Goal: Navigation & Orientation: Find specific page/section

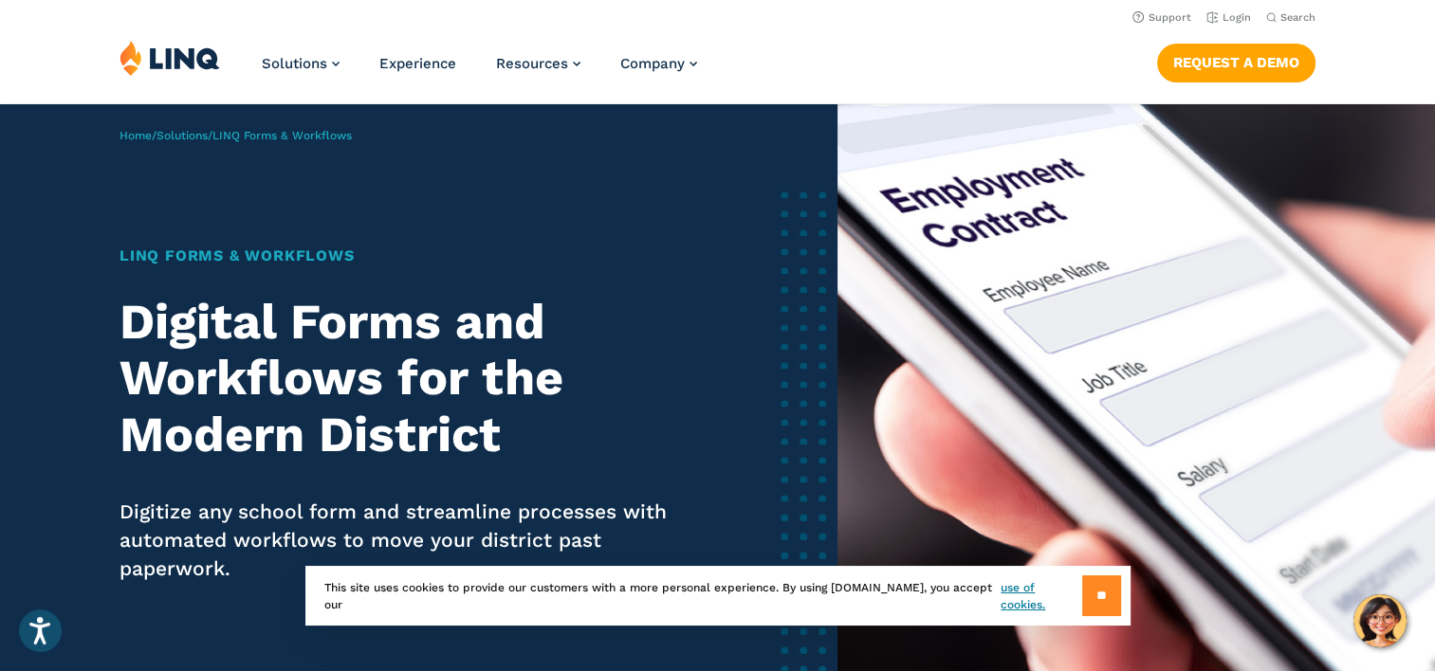
click at [1085, 599] on input "**" at bounding box center [1101, 596] width 39 height 41
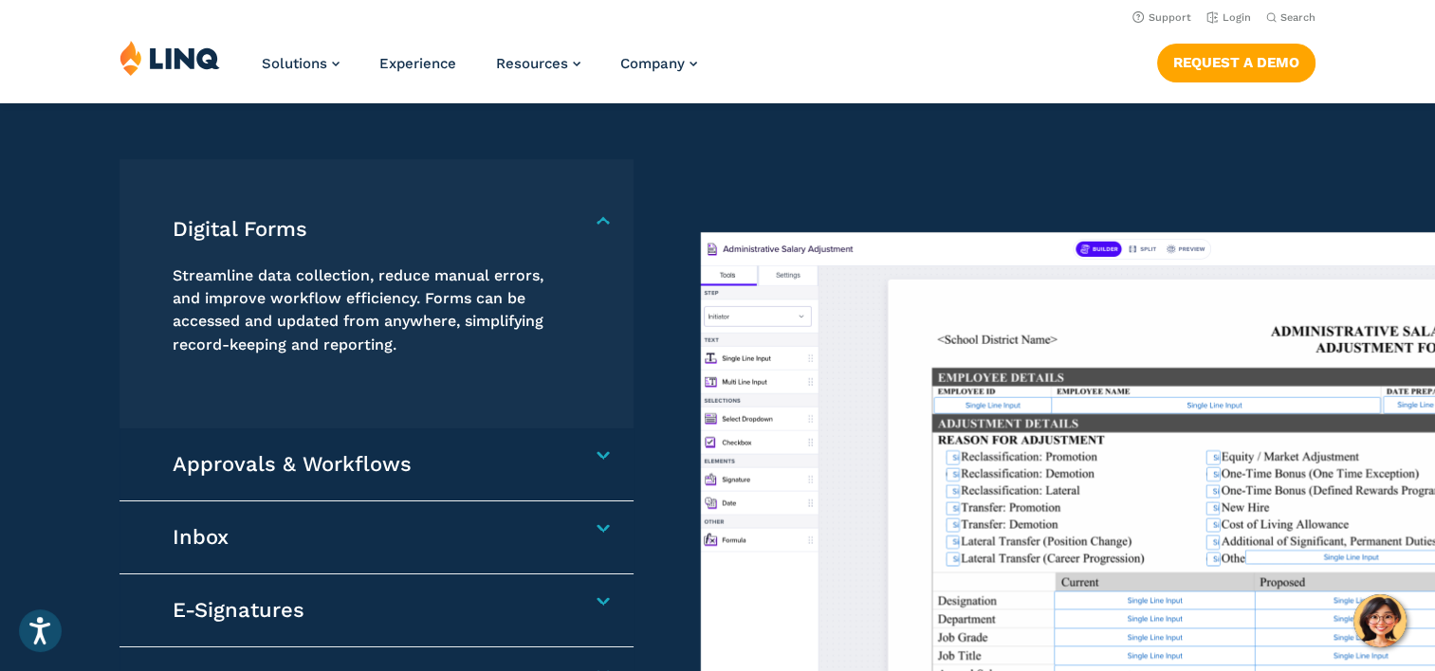
scroll to position [1422, 0]
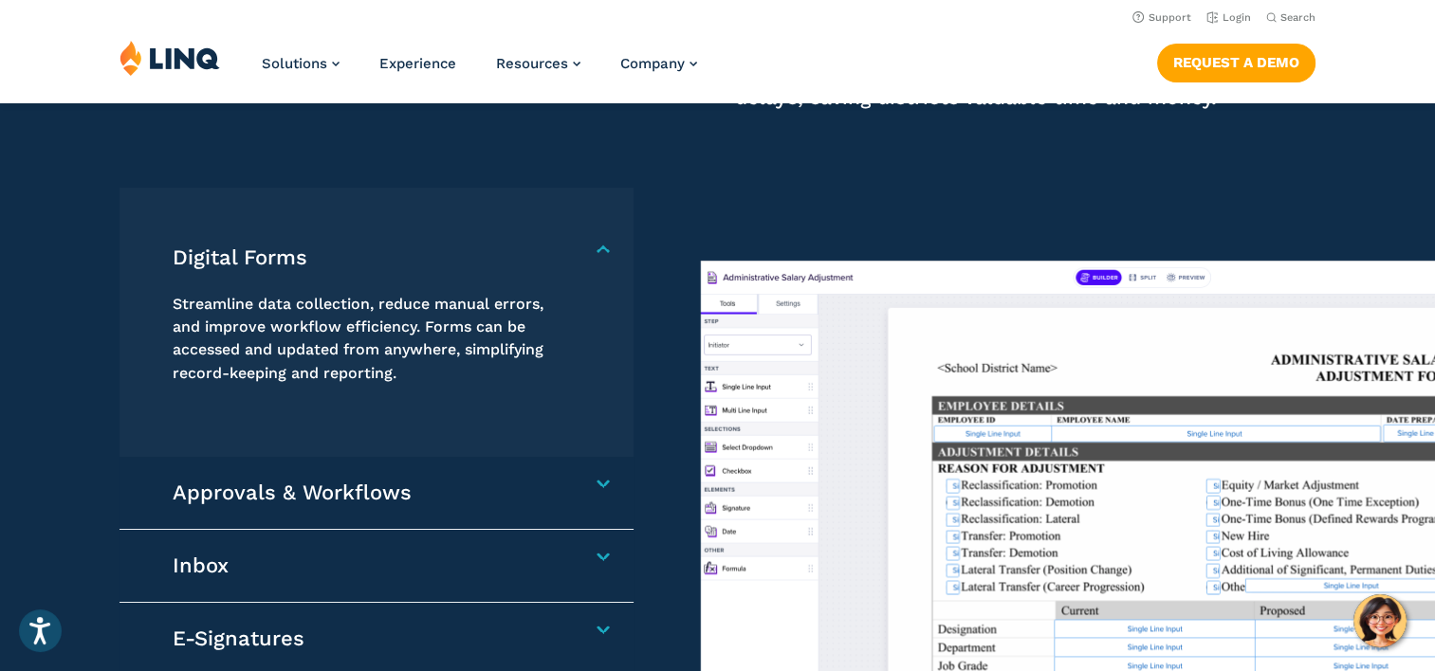
click at [562, 247] on h4 "Digital Forms" at bounding box center [368, 258] width 390 height 27
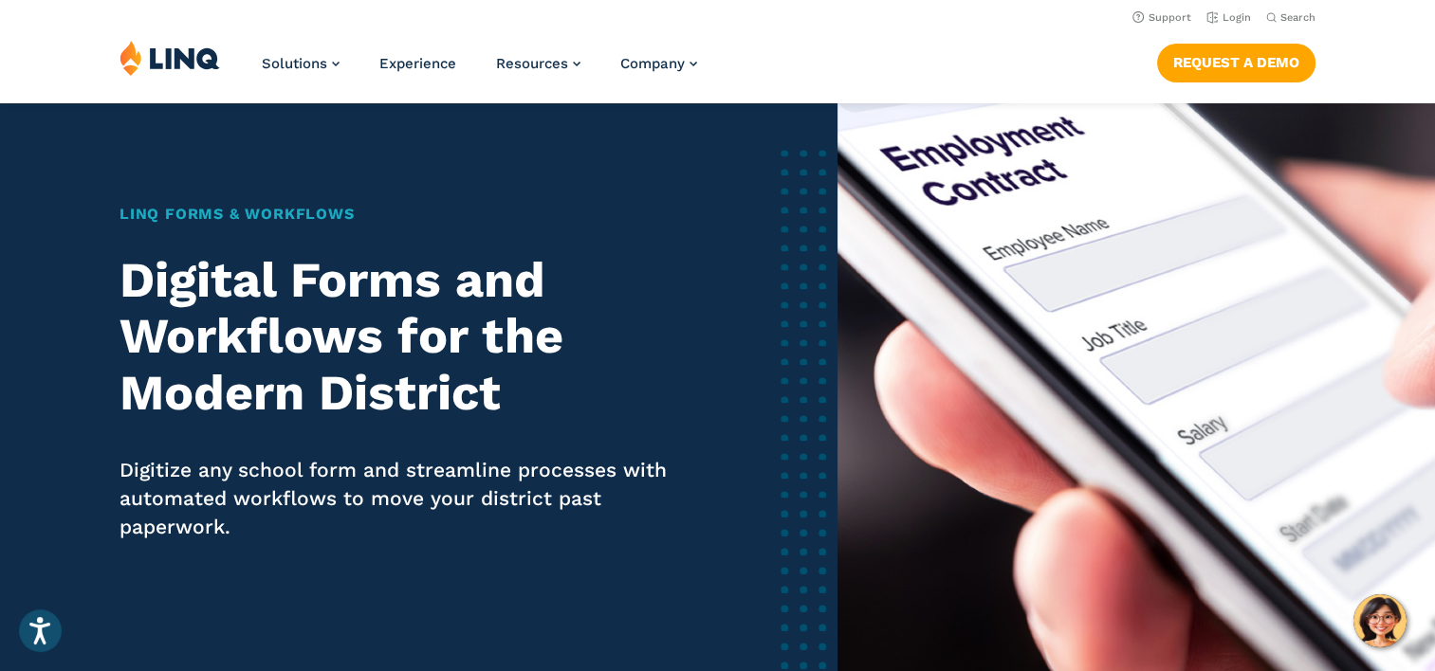
scroll to position [0, 0]
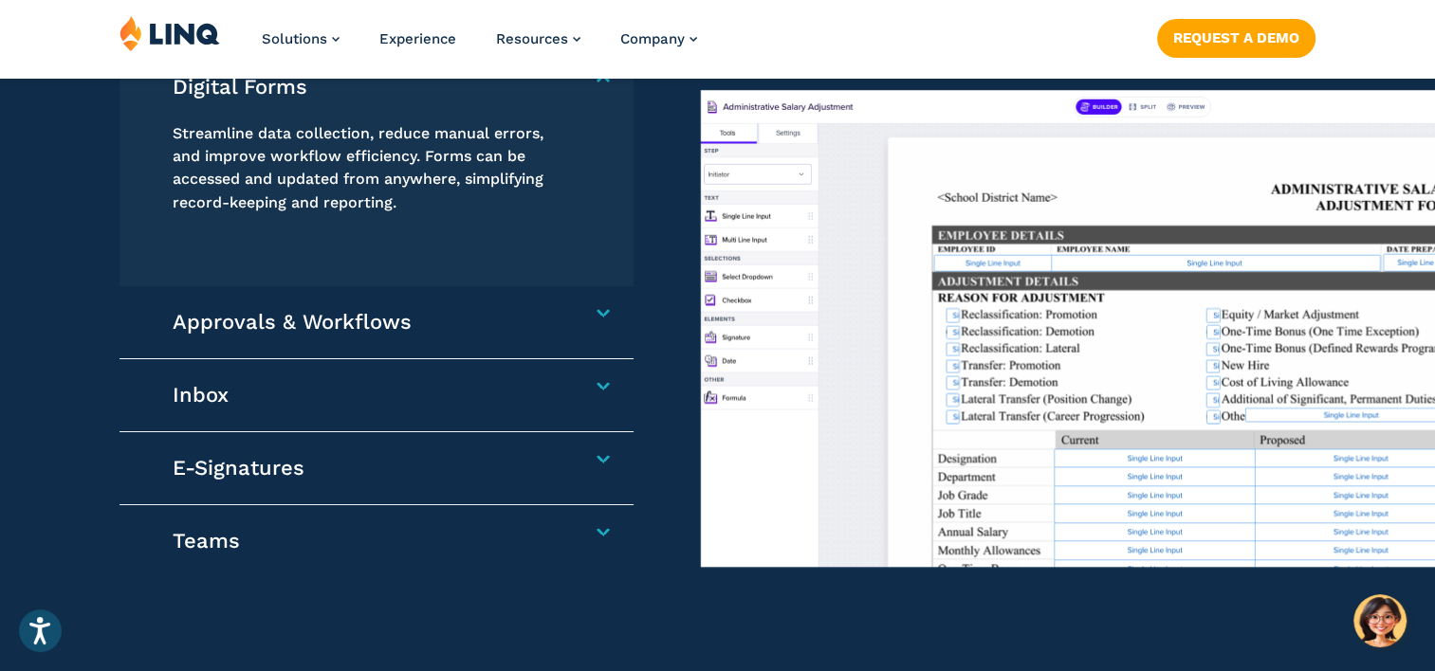
scroll to position [1612, 0]
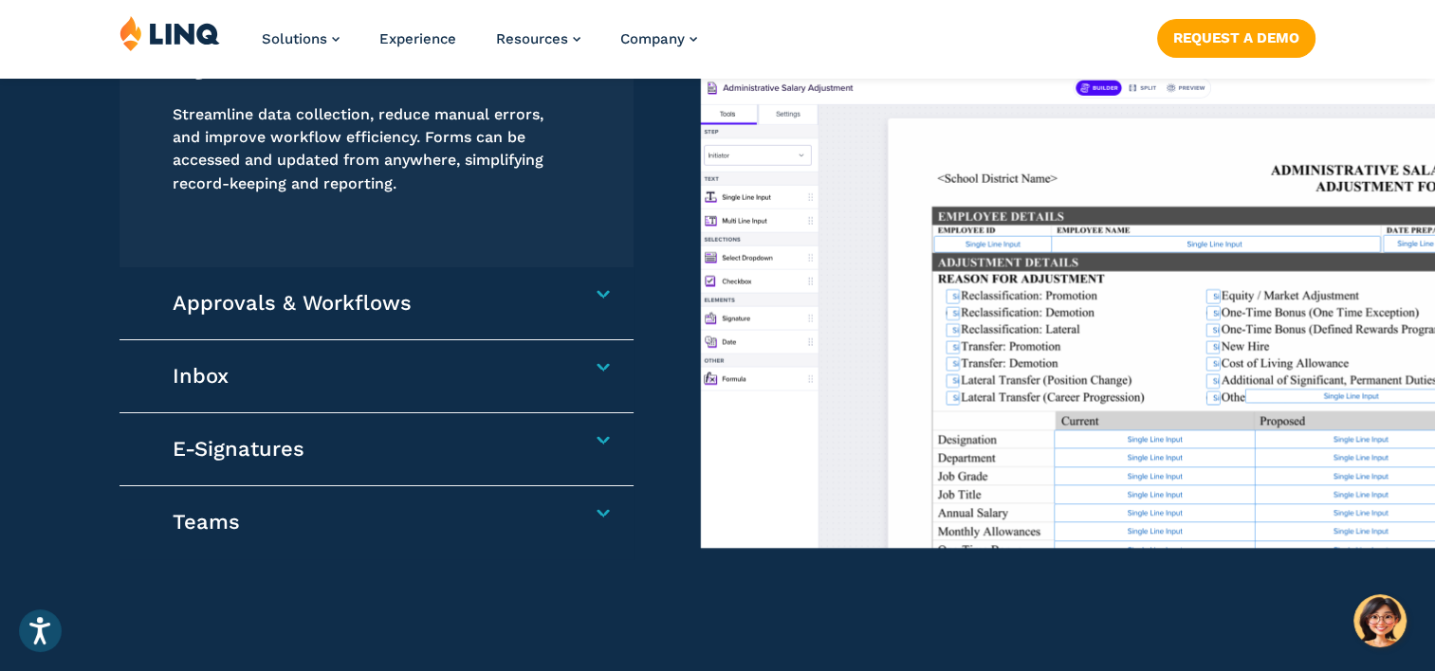
click at [216, 307] on h4 "Approvals & Workflows" at bounding box center [368, 303] width 390 height 27
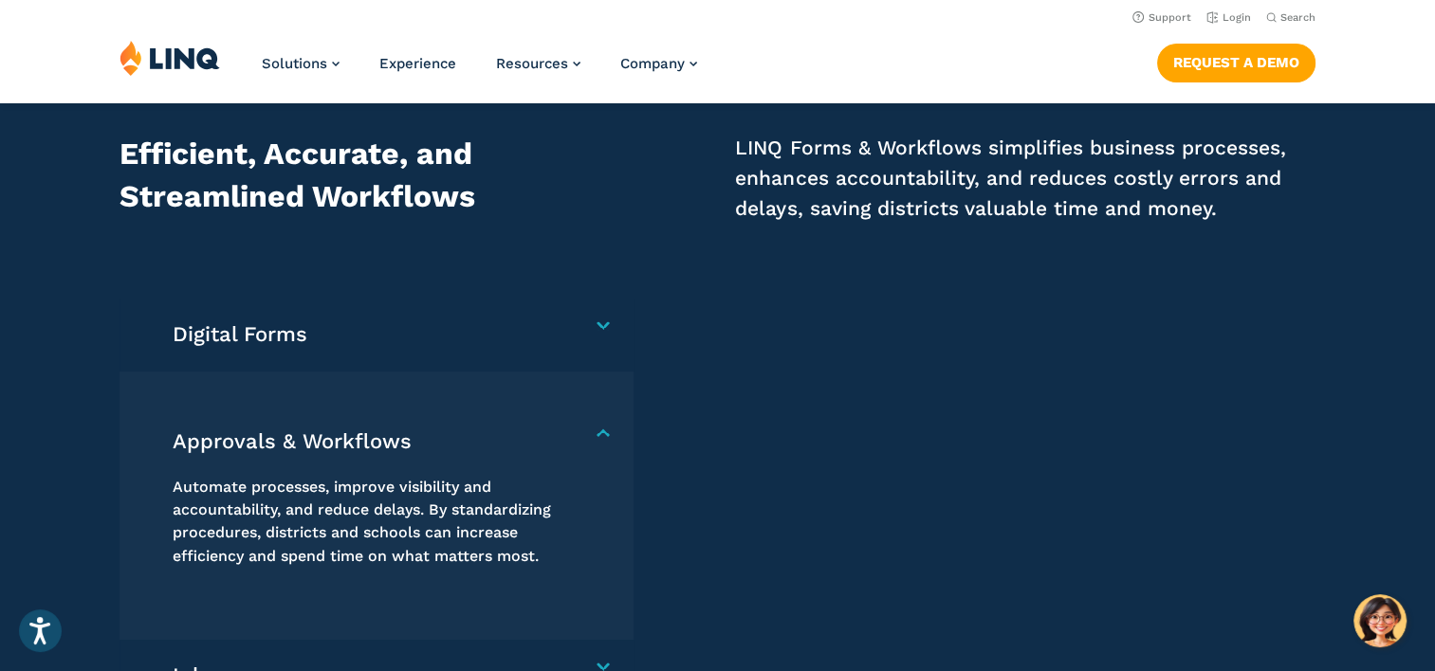
scroll to position [1307, 0]
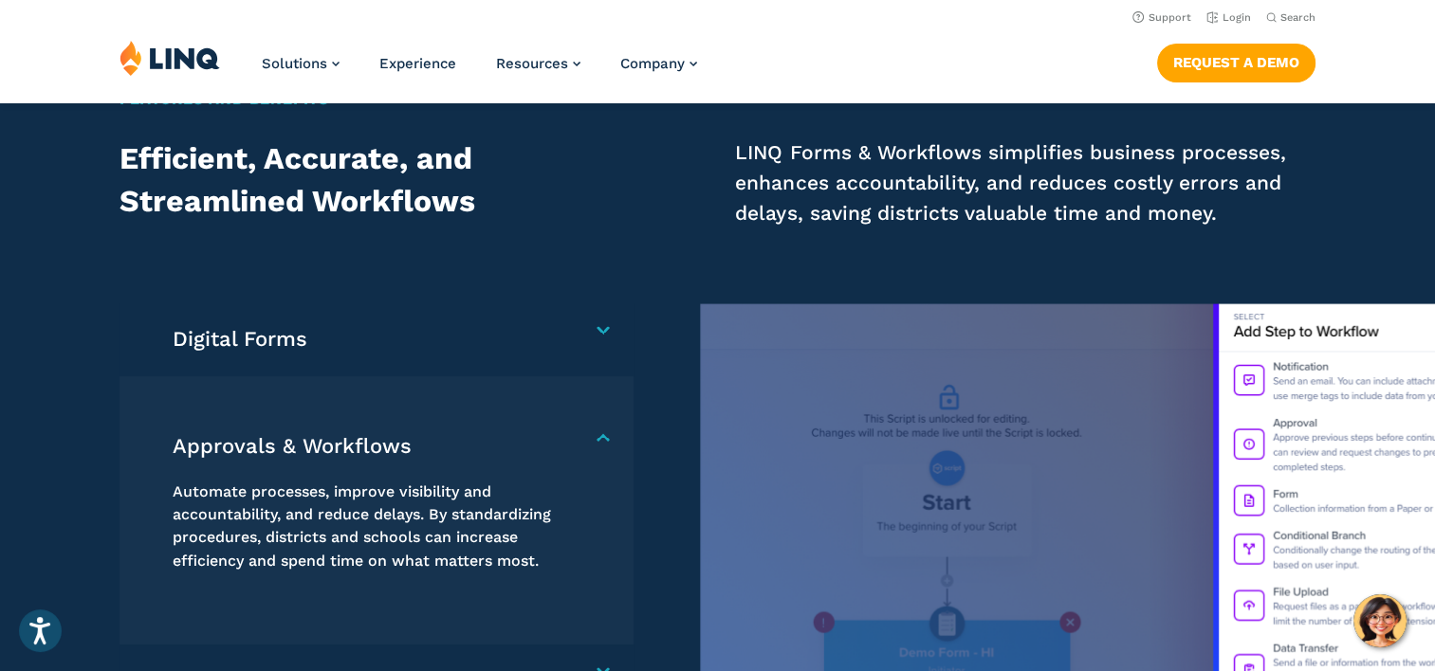
click at [562, 330] on h4 "Digital Forms" at bounding box center [368, 339] width 390 height 27
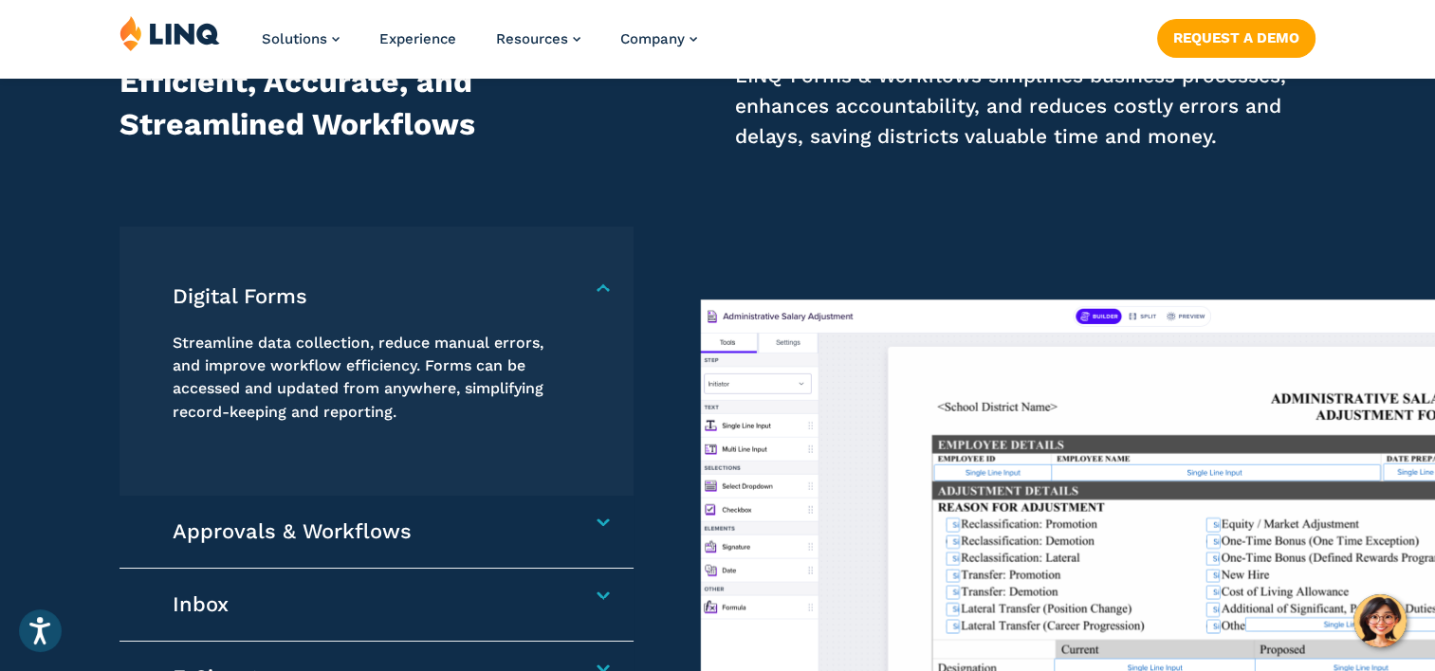
scroll to position [1686, 0]
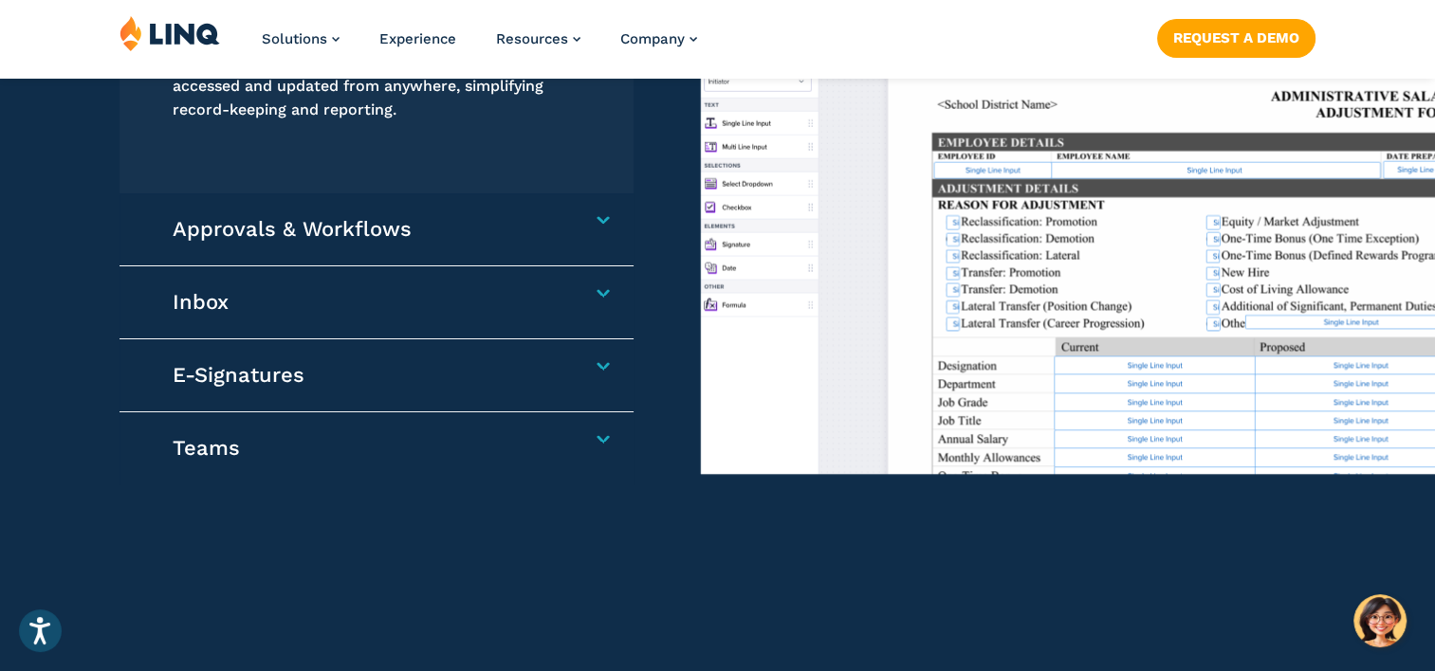
click at [190, 440] on h4 "Teams" at bounding box center [368, 448] width 390 height 27
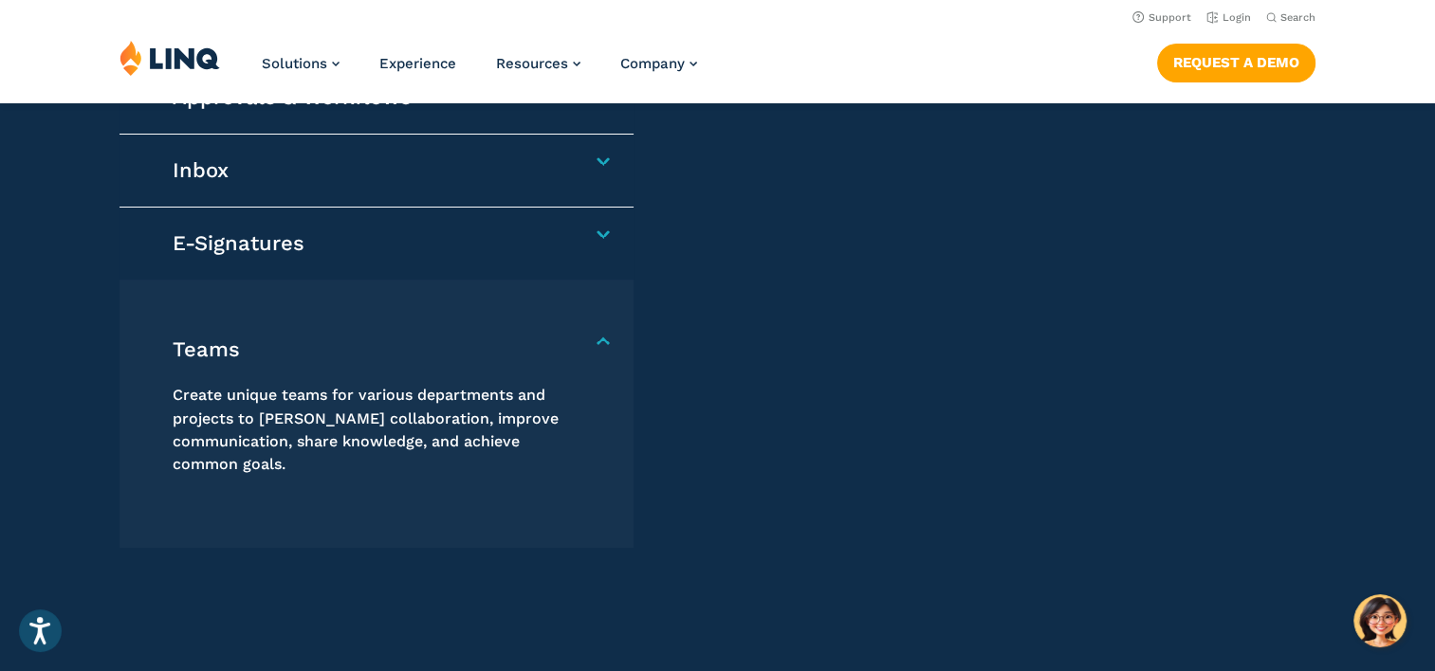
scroll to position [1402, 0]
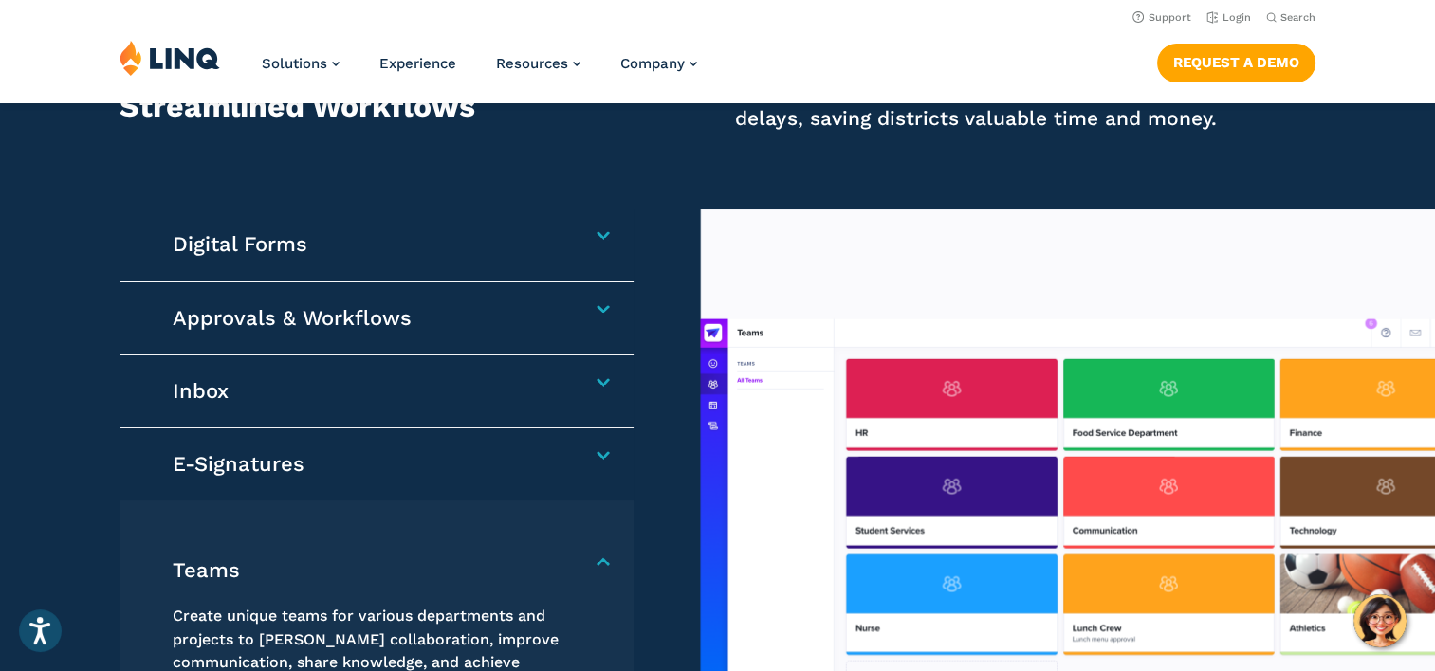
click at [277, 249] on h4 "Digital Forms" at bounding box center [368, 244] width 390 height 27
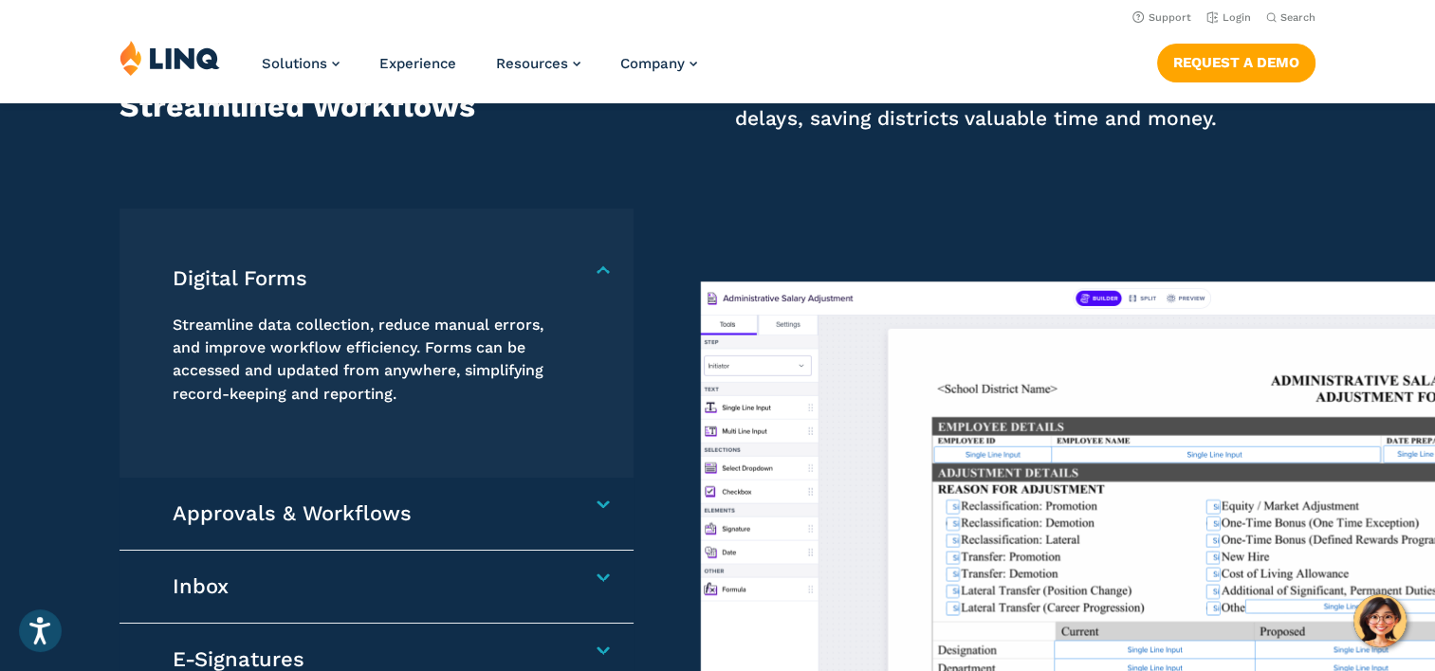
click at [251, 508] on h4 "Approvals & Workflows" at bounding box center [368, 514] width 390 height 27
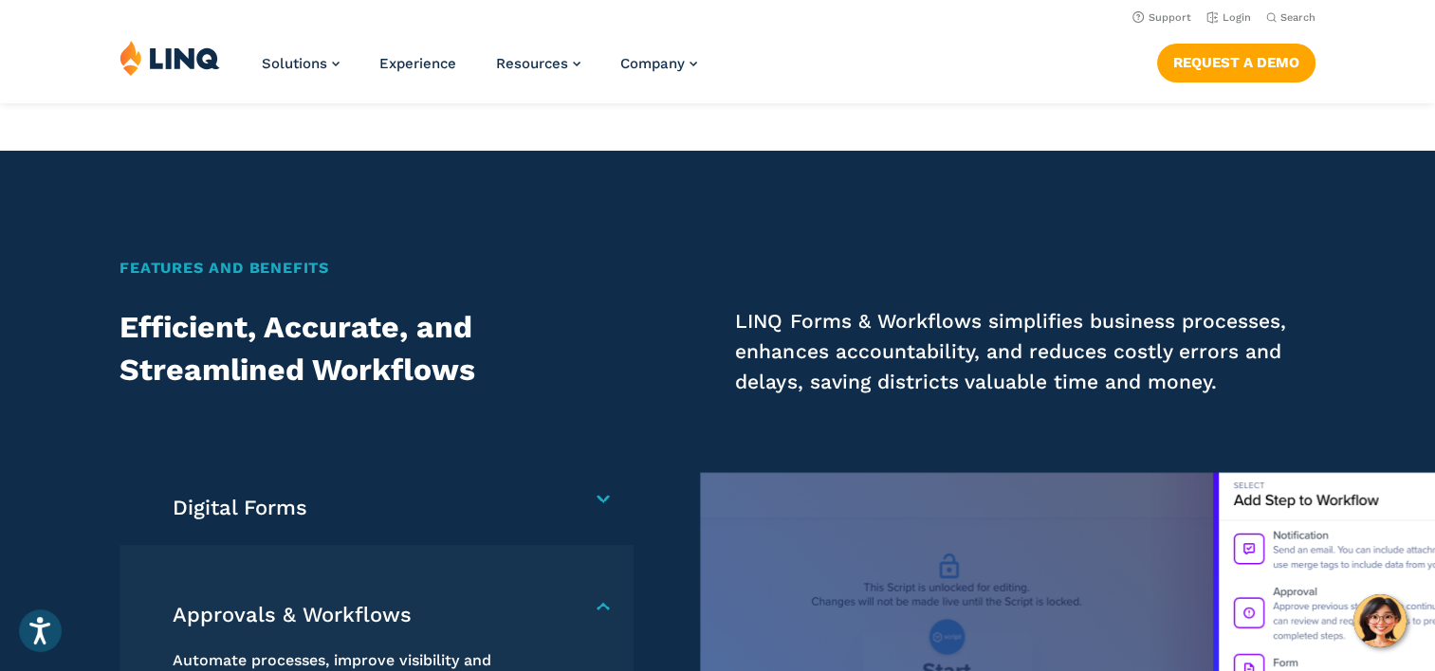
scroll to position [1117, 0]
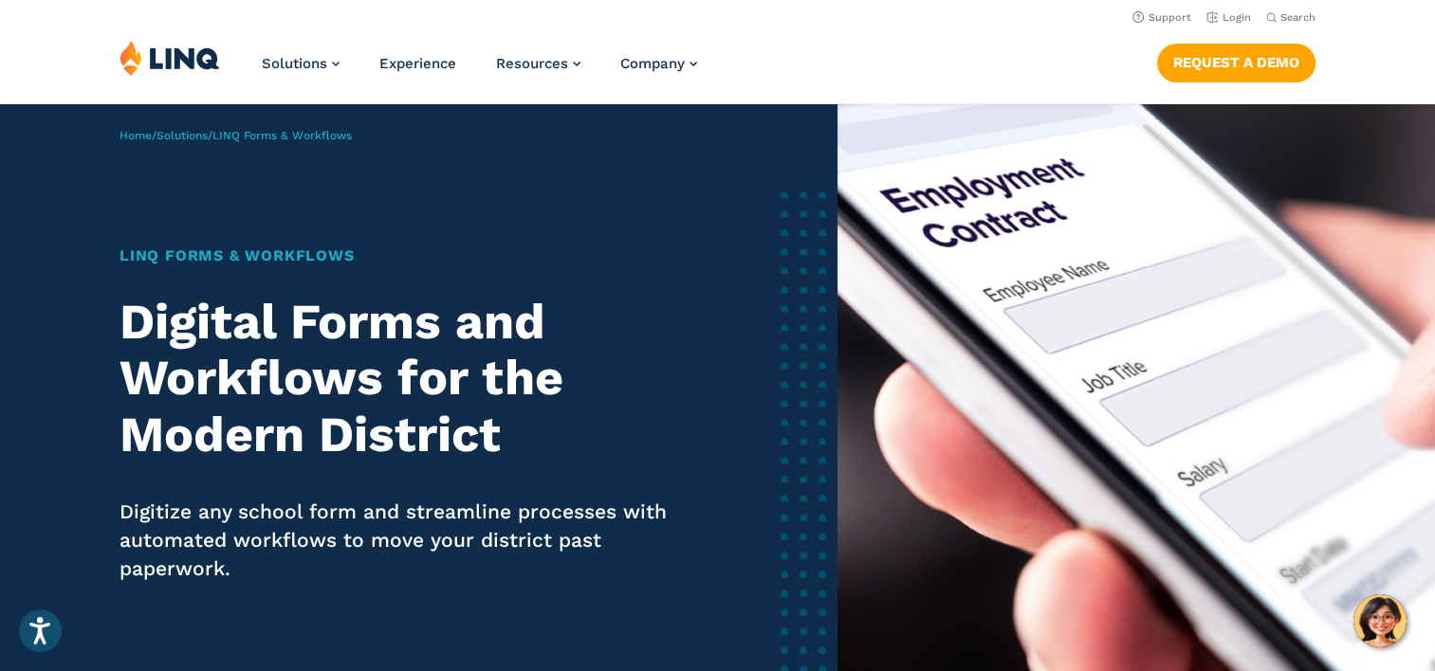
click at [300, 135] on span "LINQ Forms & Workflows" at bounding box center [281, 135] width 139 height 13
click at [285, 137] on span "LINQ Forms & Workflows" at bounding box center [281, 135] width 139 height 13
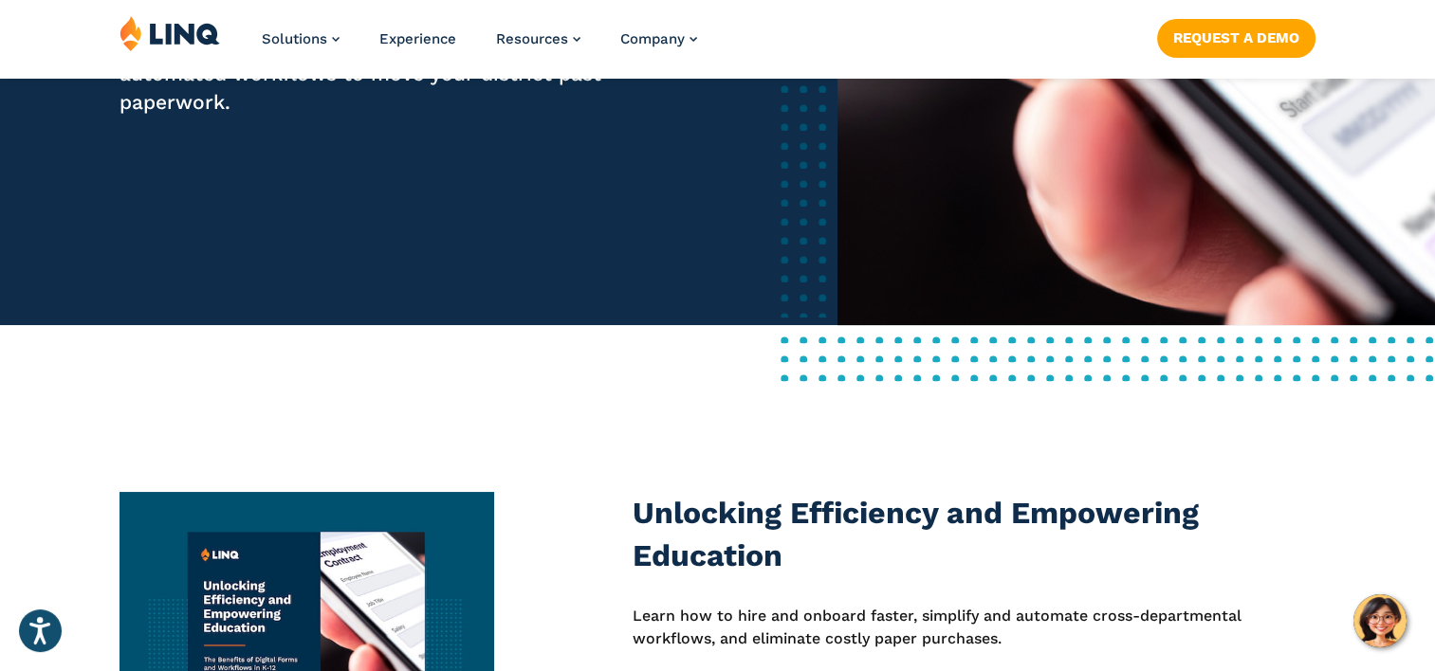
scroll to position [569, 0]
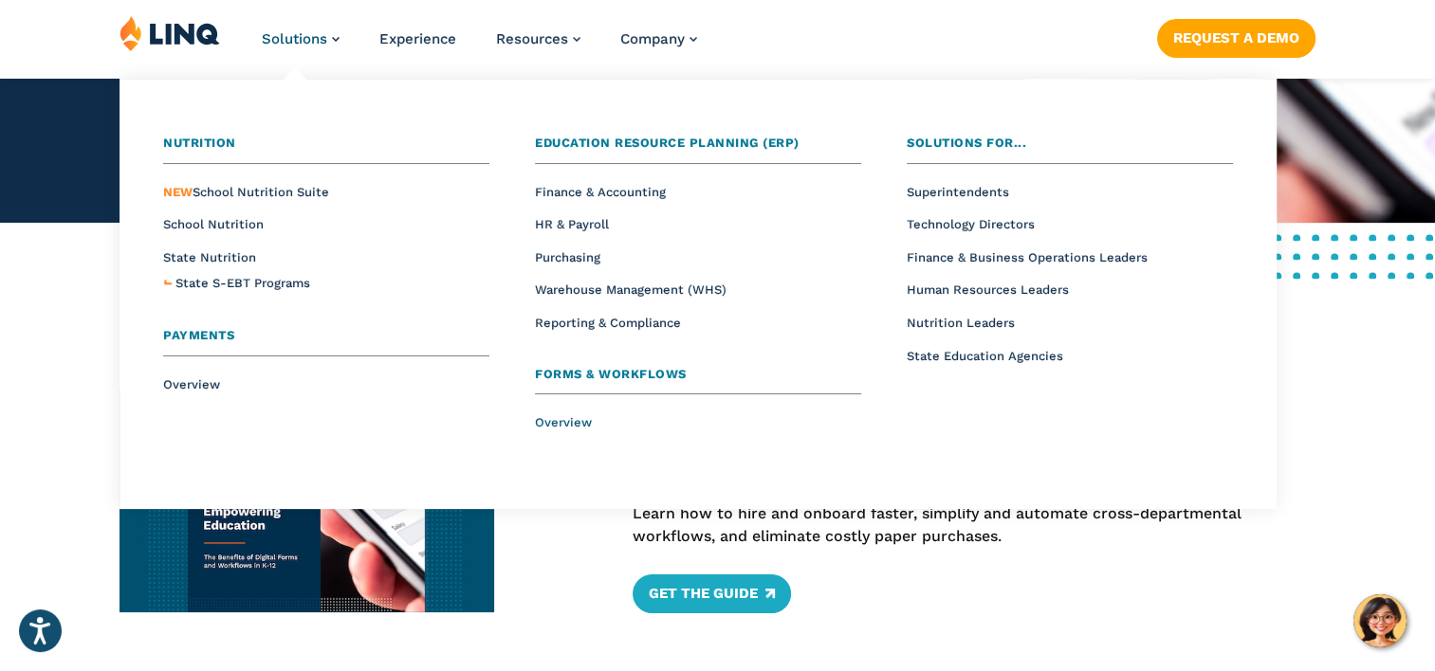
click at [585, 422] on span "Overview" at bounding box center [563, 422] width 57 height 14
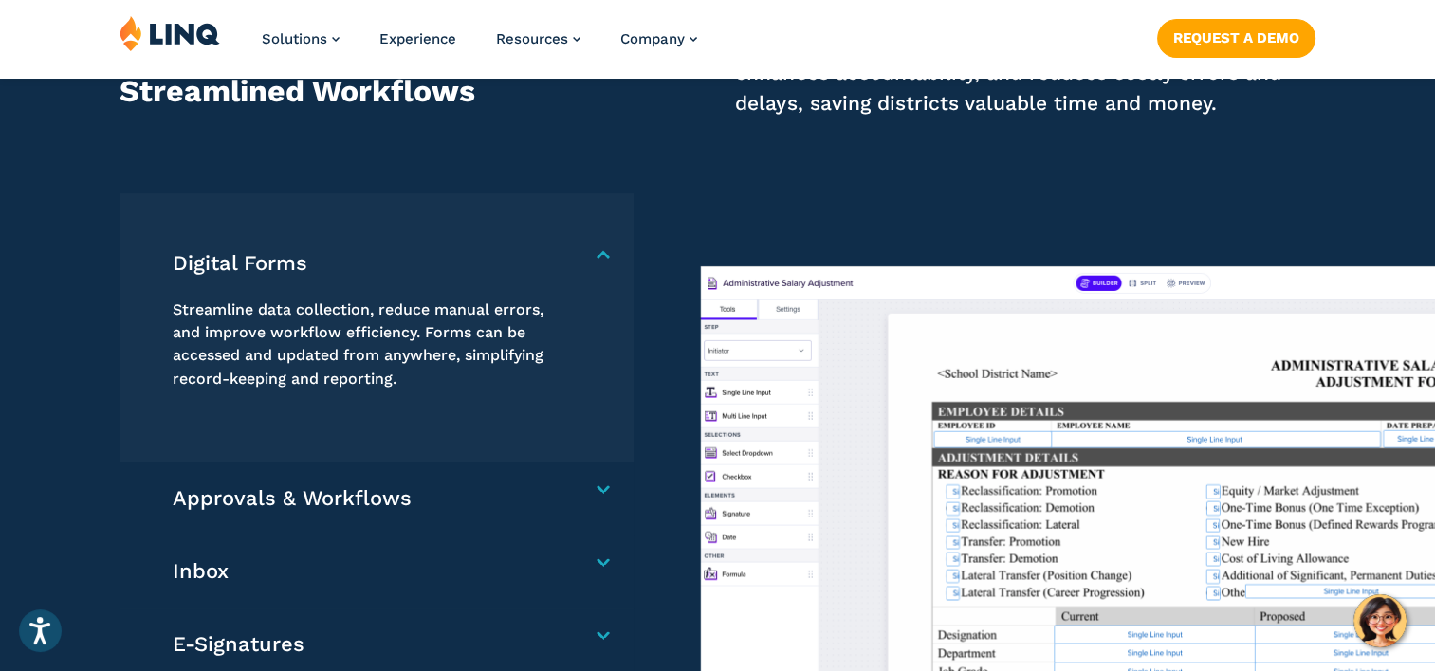
scroll to position [1517, 0]
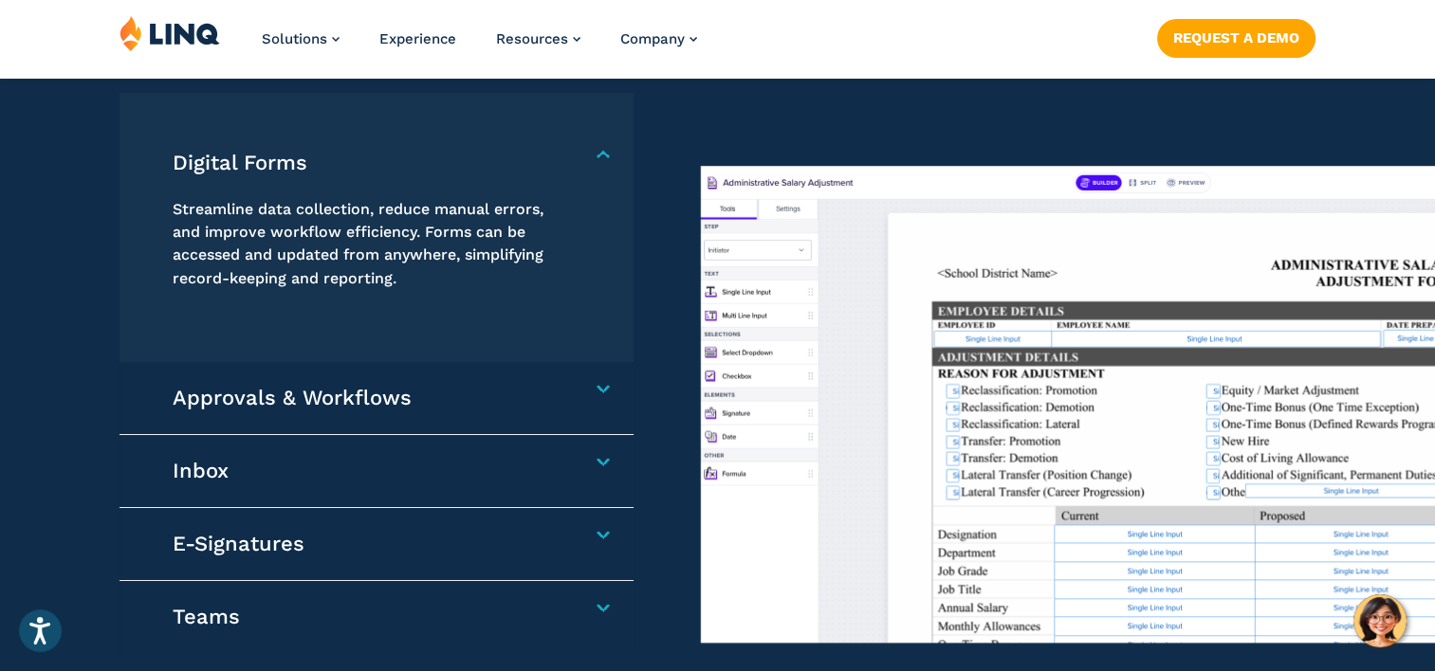
click at [212, 467] on h4 "Inbox" at bounding box center [368, 471] width 390 height 27
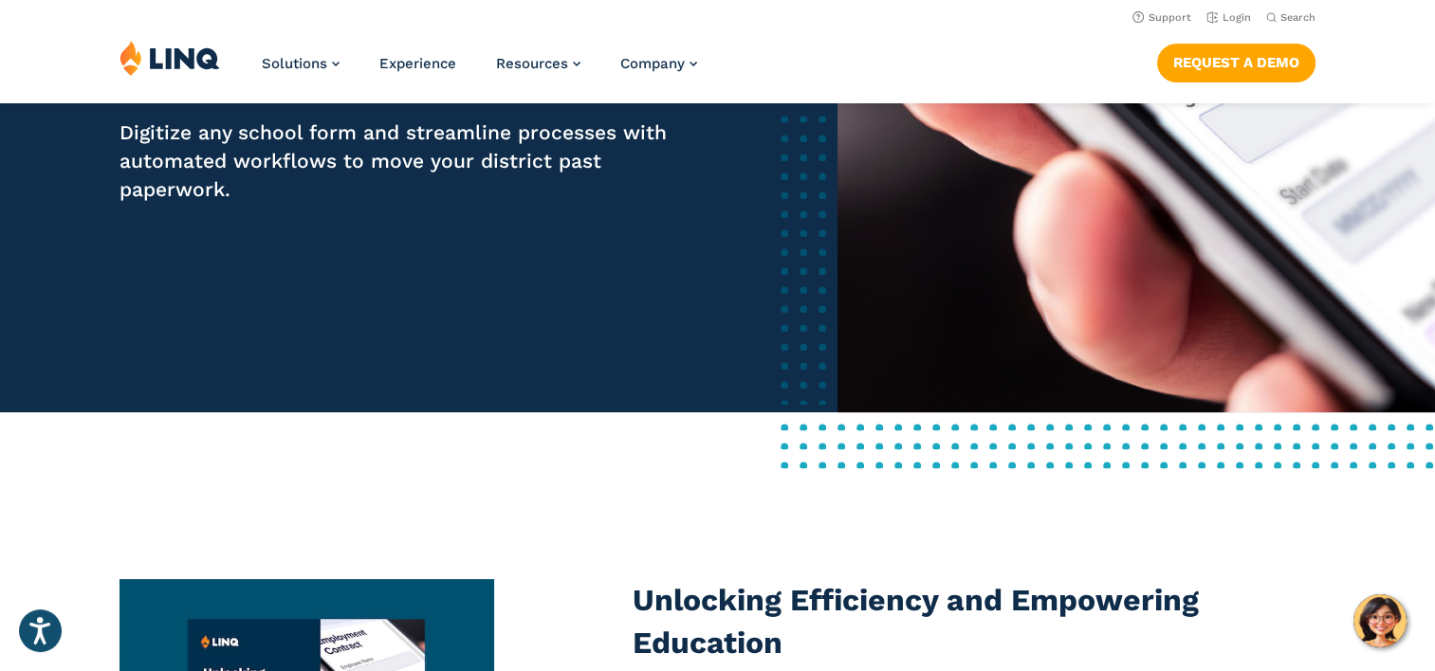
scroll to position [0, 0]
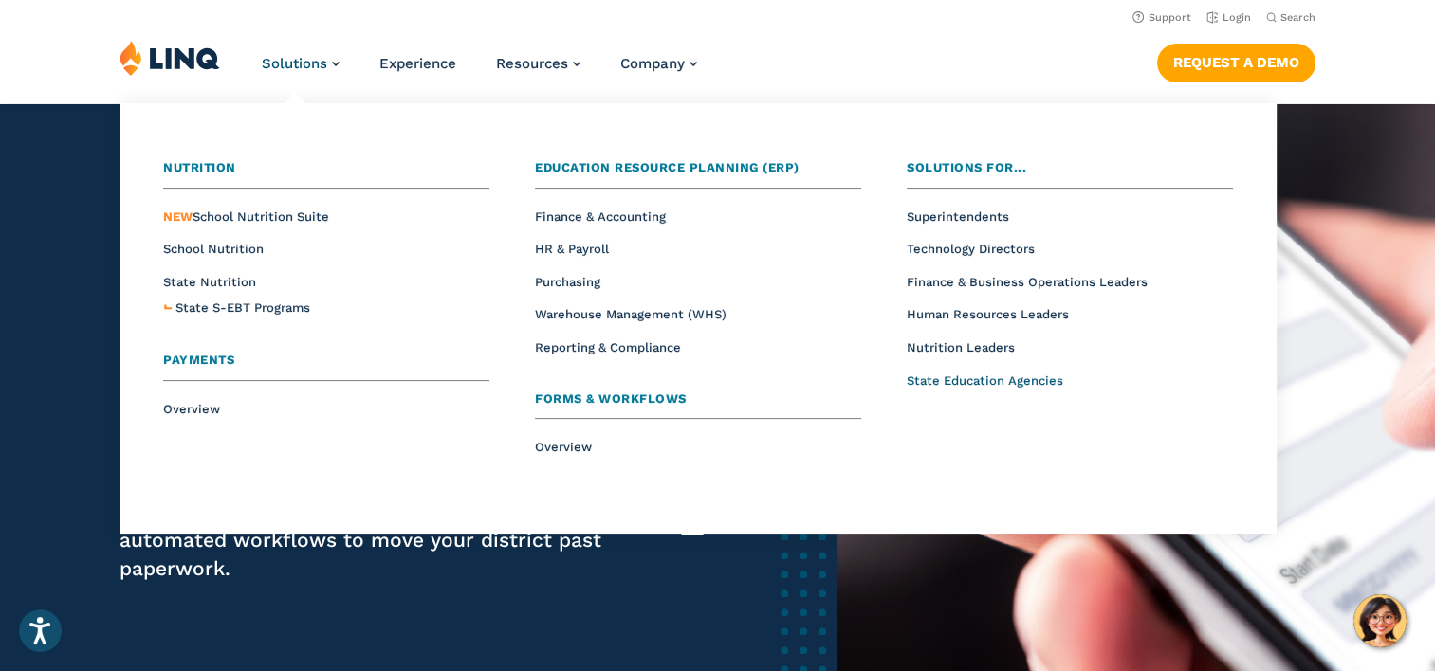
click at [937, 382] on span "State Education Agencies" at bounding box center [985, 381] width 156 height 14
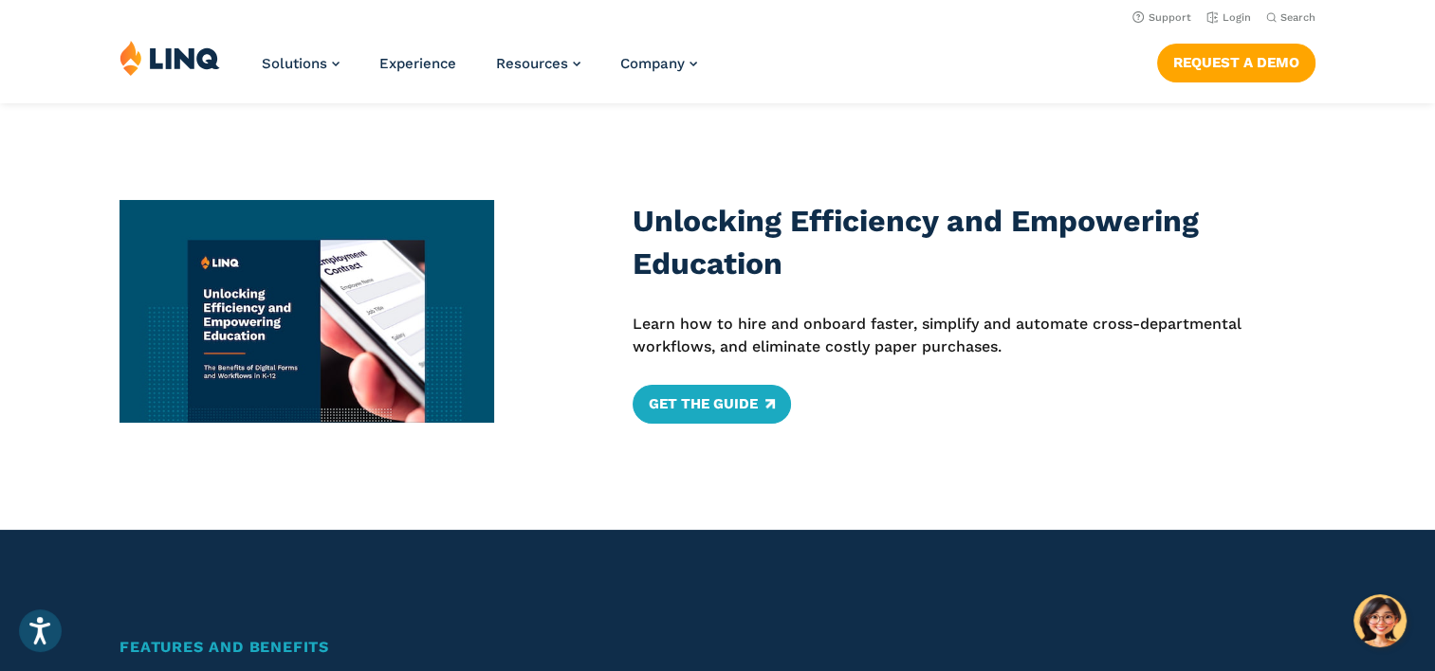
scroll to position [95, 0]
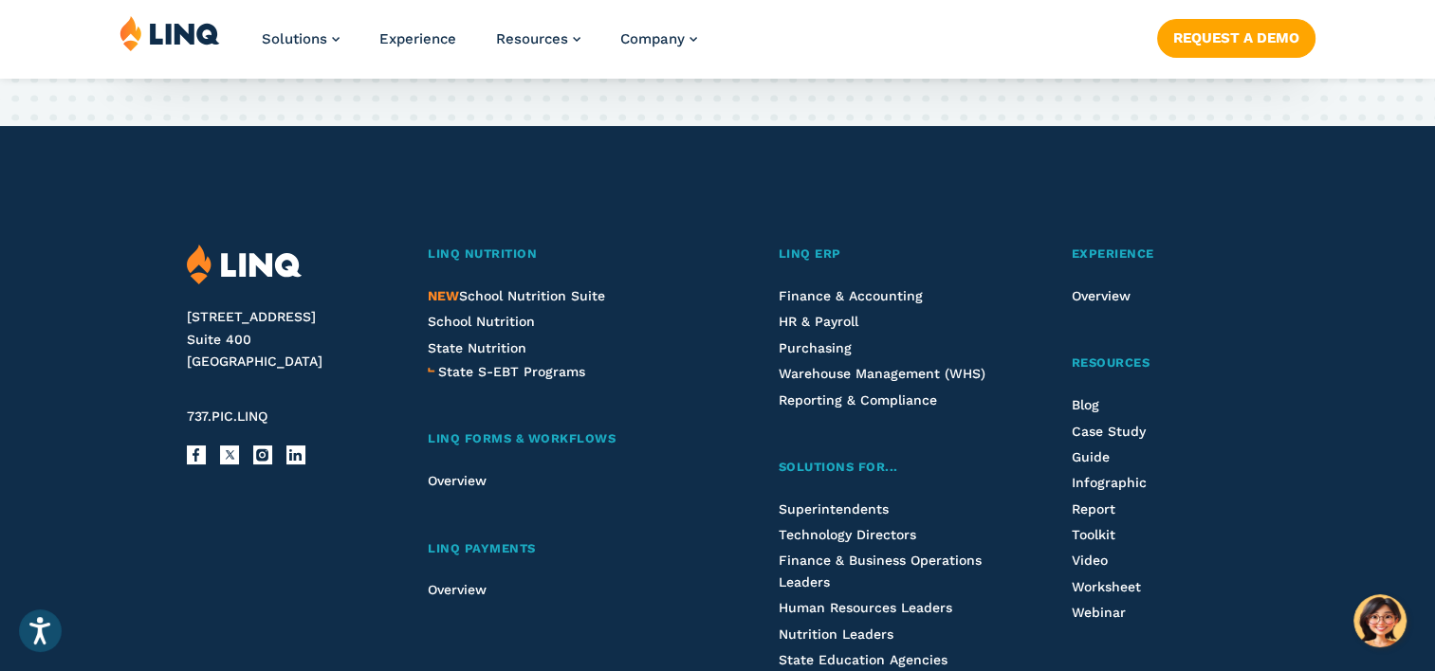
scroll to position [3793, 0]
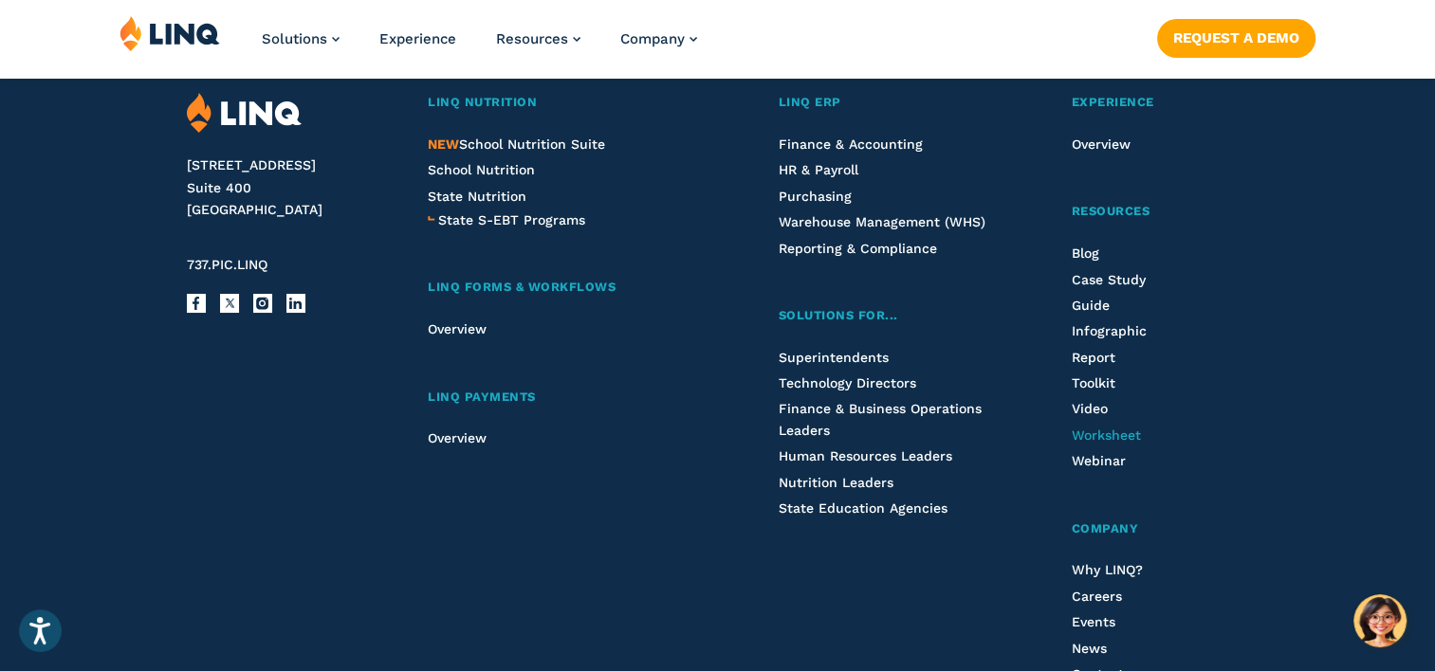
click at [1112, 433] on span "Worksheet" at bounding box center [1106, 435] width 69 height 15
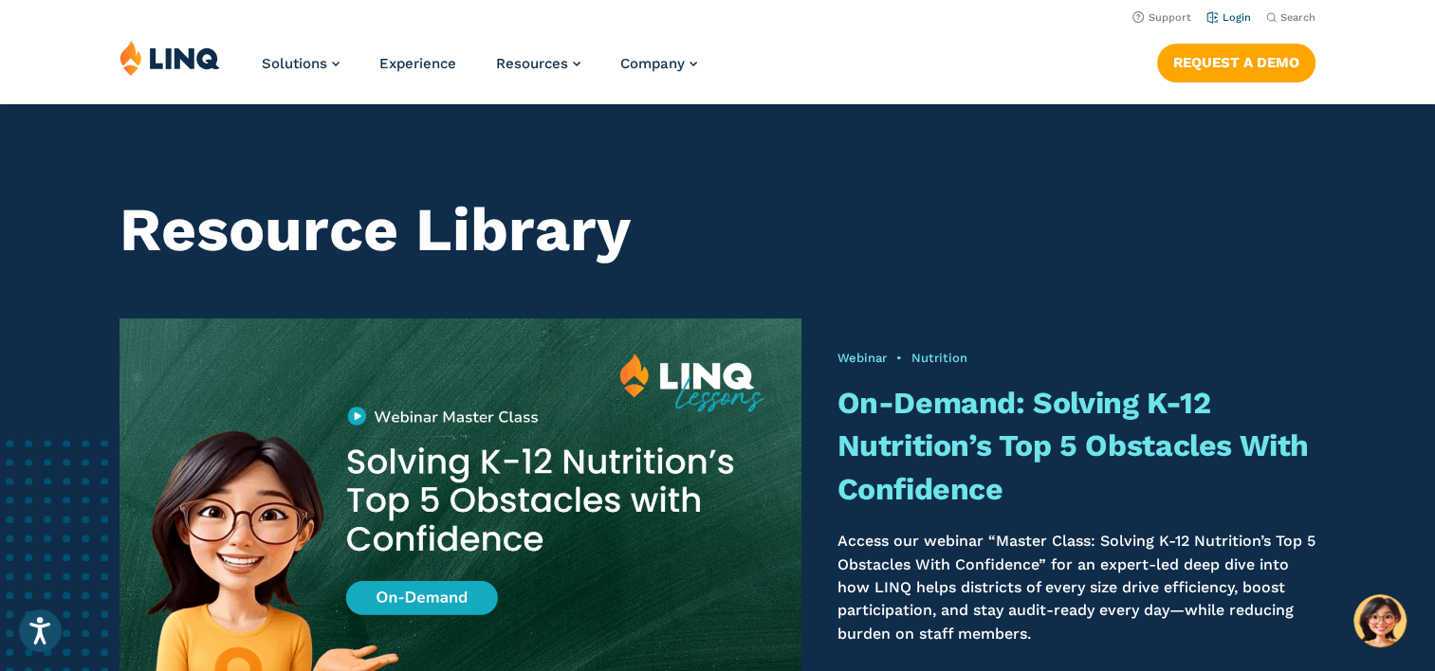
click at [1233, 20] on link "Login" at bounding box center [1228, 17] width 45 height 12
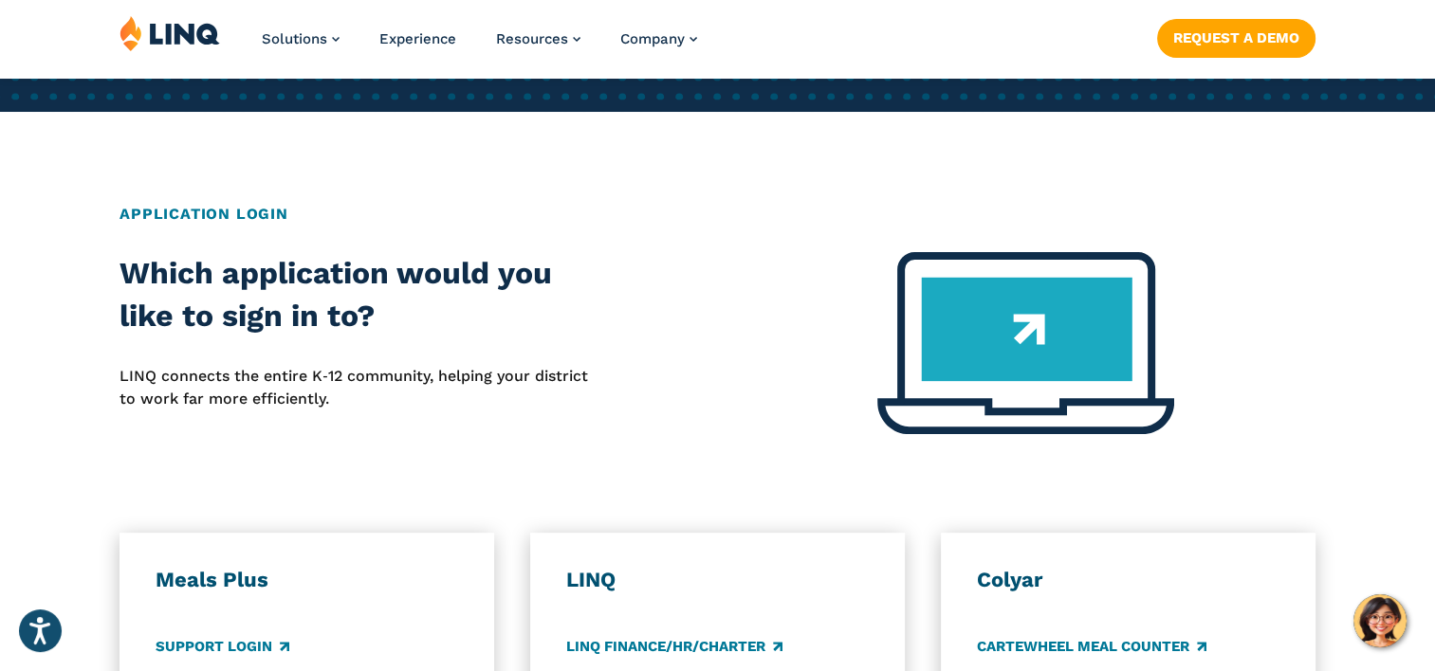
scroll to position [853, 0]
